Goal: Information Seeking & Learning: Learn about a topic

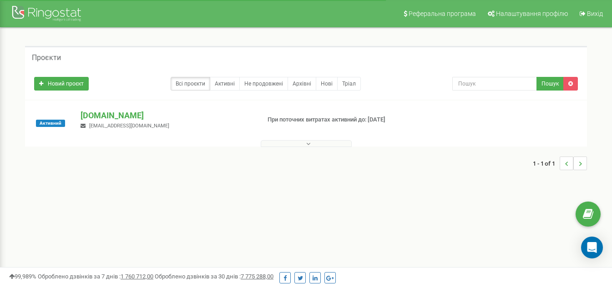
click at [286, 138] on div at bounding box center [306, 141] width 558 height 9
click at [287, 140] on button at bounding box center [306, 143] width 91 height 7
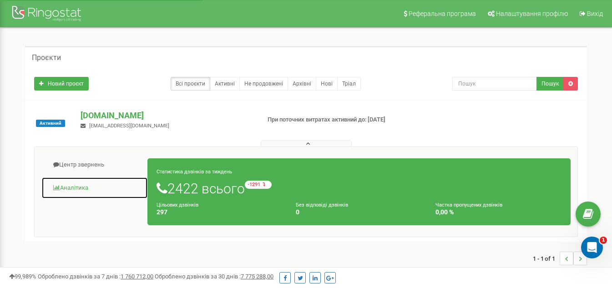
click at [90, 187] on link "Аналiтика" at bounding box center [94, 188] width 107 height 22
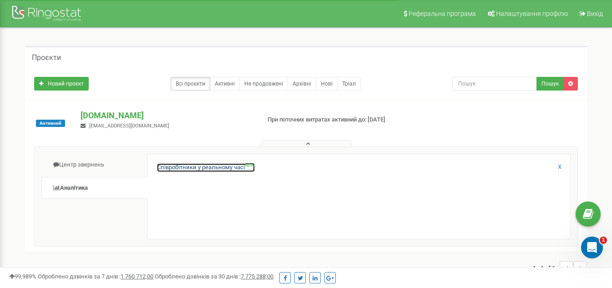
click at [181, 168] on link "Співробітники у реальному часі NEW" at bounding box center [206, 167] width 98 height 9
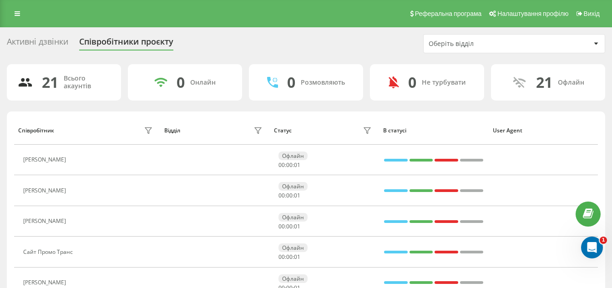
click at [51, 36] on div "Активні дзвінки Співробітники проєкту Оберіть відділ" at bounding box center [306, 43] width 599 height 19
click at [51, 41] on div "Активні дзвінки" at bounding box center [37, 44] width 61 height 14
click at [48, 41] on div "Активні дзвінки" at bounding box center [37, 44] width 61 height 14
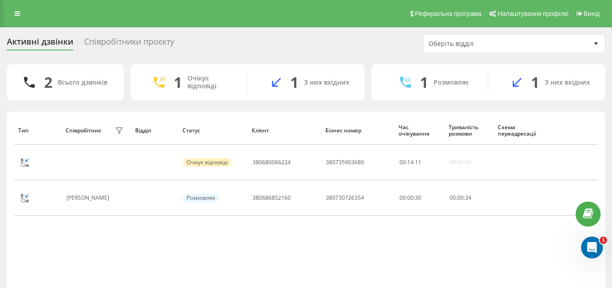
click at [108, 37] on div "Співробітники проєкту" at bounding box center [129, 44] width 90 height 14
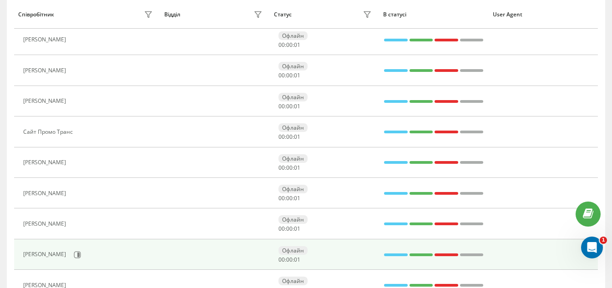
scroll to position [137, 0]
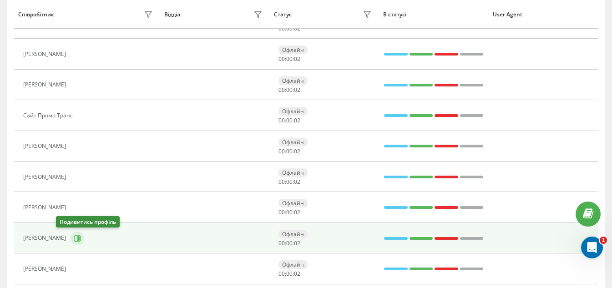
click at [77, 237] on icon at bounding box center [78, 238] width 2 height 5
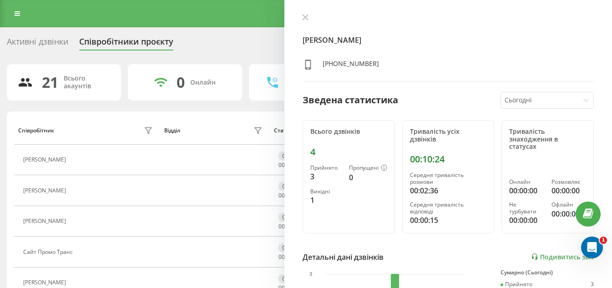
click at [448, 52] on div "Юлія Кулік +380635904930" at bounding box center [448, 48] width 291 height 68
click at [302, 18] on icon at bounding box center [305, 17] width 6 height 6
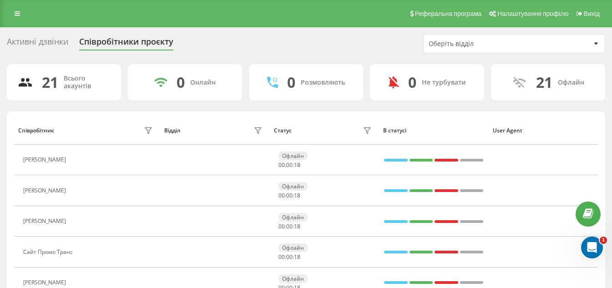
click at [59, 48] on div "Активні дзвінки" at bounding box center [37, 44] width 61 height 14
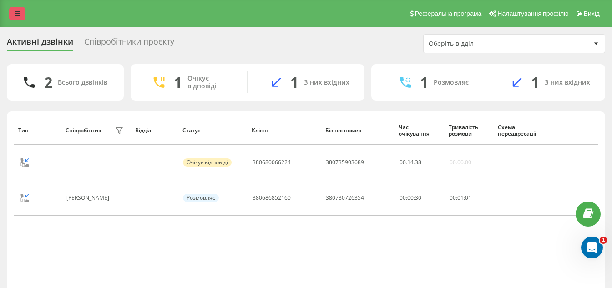
click at [13, 10] on link at bounding box center [17, 13] width 16 height 13
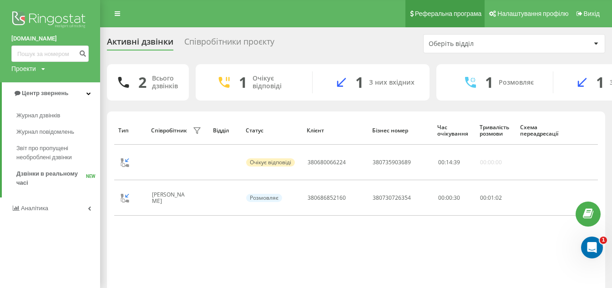
click at [456, 14] on span "Реферальна програма" at bounding box center [448, 13] width 67 height 7
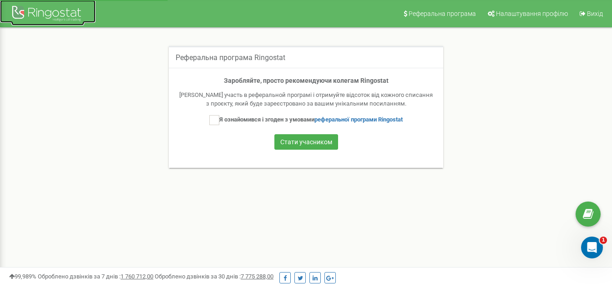
click at [31, 12] on div at bounding box center [47, 15] width 73 height 22
